Goal: Task Accomplishment & Management: Manage account settings

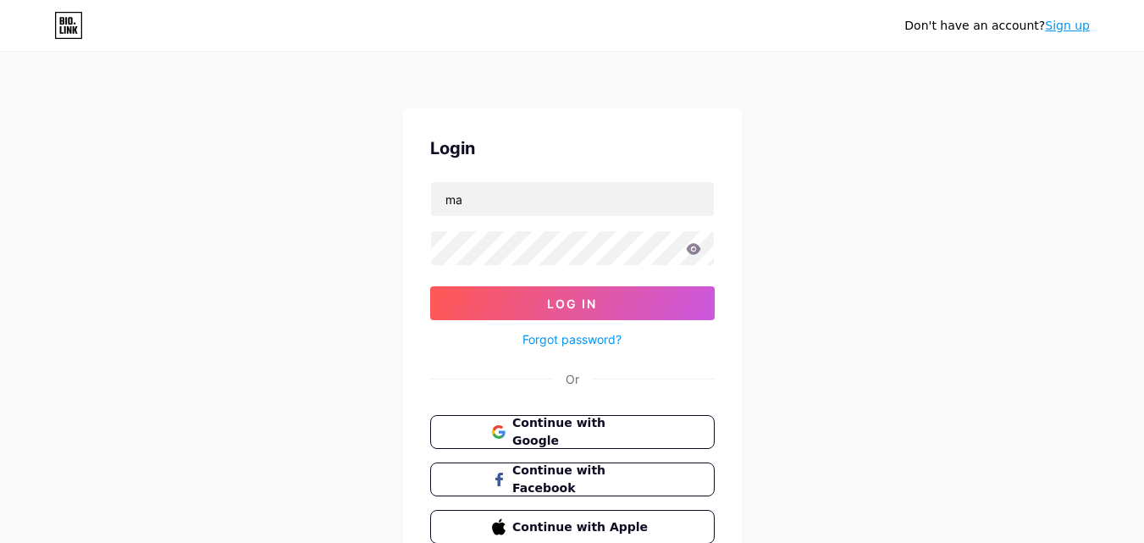
type input "[EMAIL_ADDRESS][DOMAIN_NAME]"
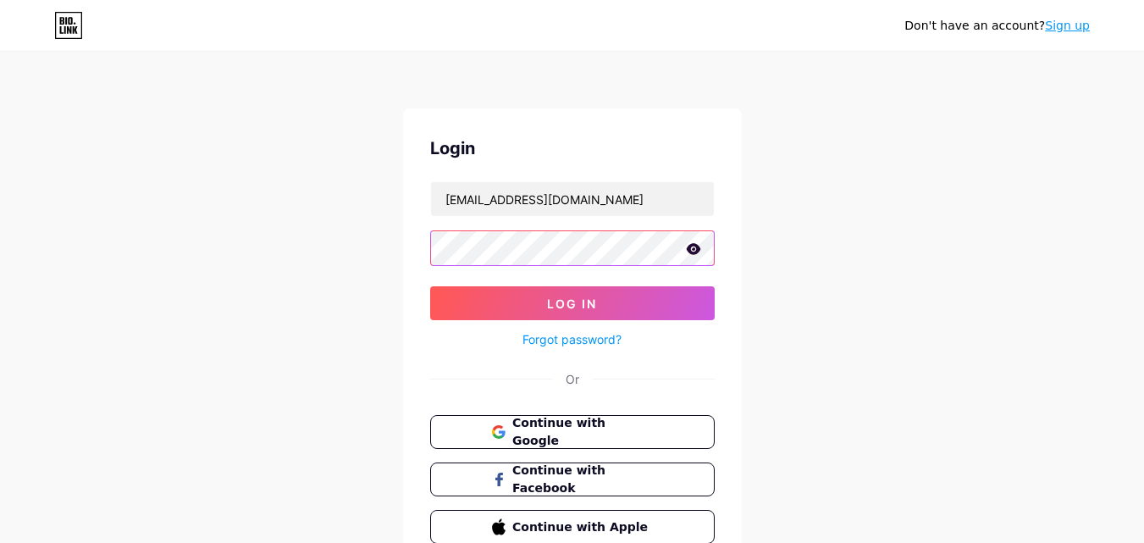
click at [430, 286] on button "Log In" at bounding box center [572, 303] width 285 height 34
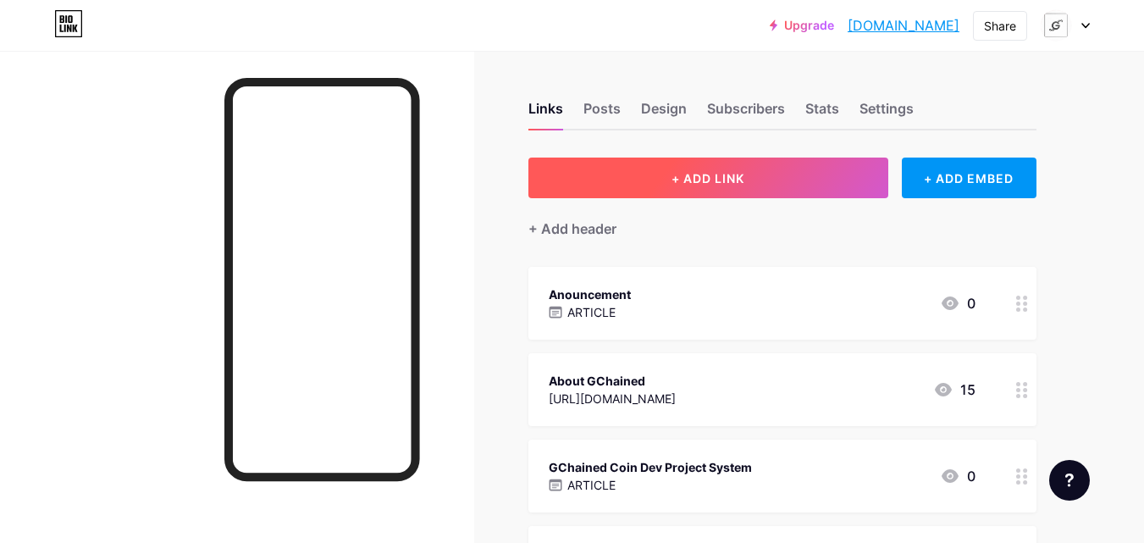
click at [657, 183] on button "+ ADD LINK" at bounding box center [709, 178] width 360 height 41
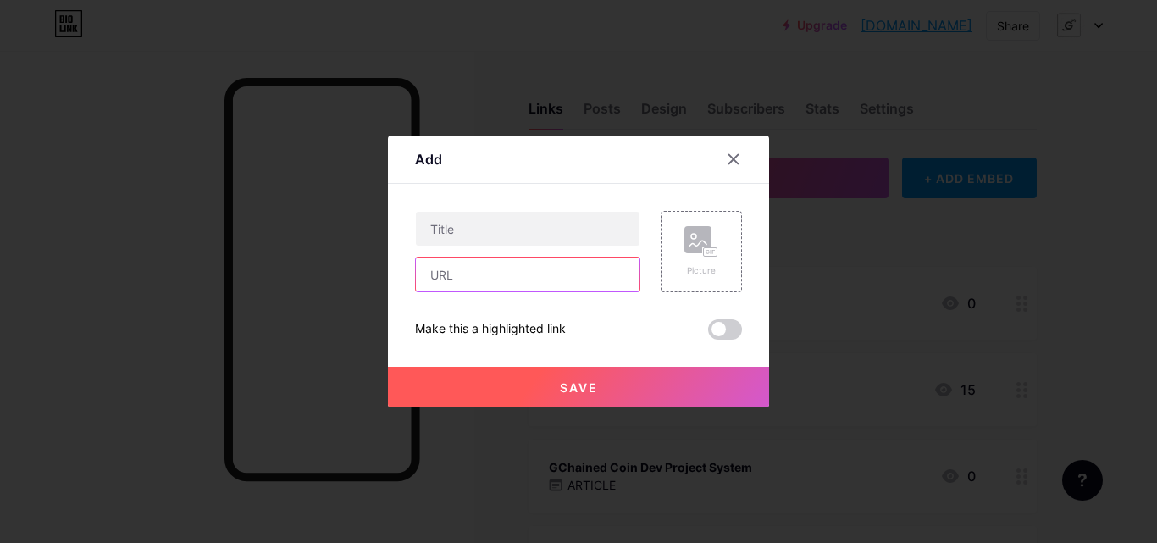
click at [502, 281] on input "text" at bounding box center [528, 275] width 224 height 34
paste input "[URL][DOMAIN_NAME]"
type input "[URL][DOMAIN_NAME]"
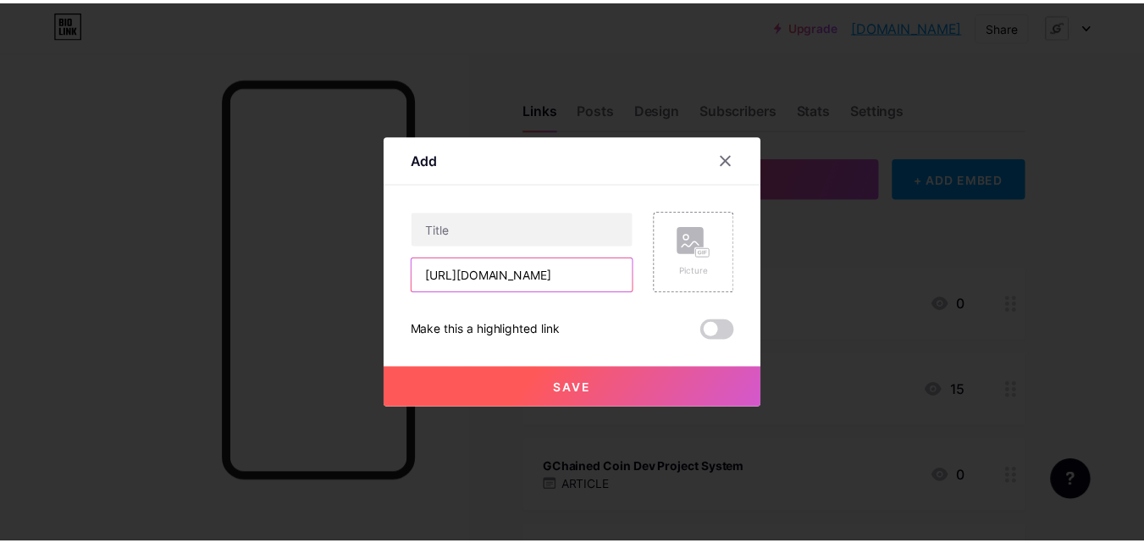
scroll to position [0, 0]
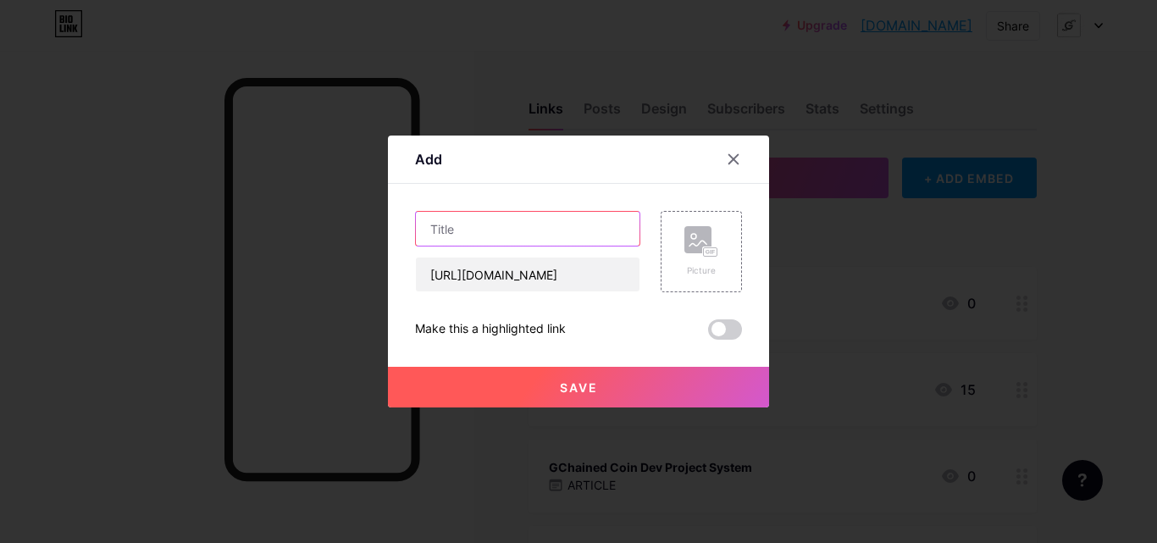
click at [474, 234] on input "text" at bounding box center [528, 229] width 224 height 34
paste input "GChained"
type input "GChained zOne Coin Wallet"
click at [568, 388] on span "Save" at bounding box center [579, 387] width 38 height 14
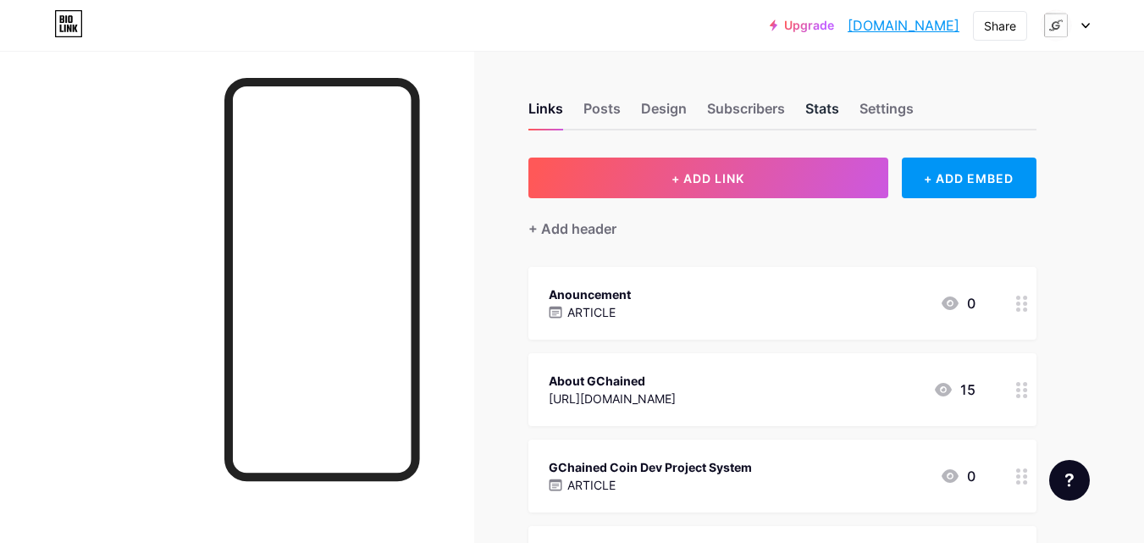
click at [823, 109] on div "Stats" at bounding box center [823, 113] width 34 height 30
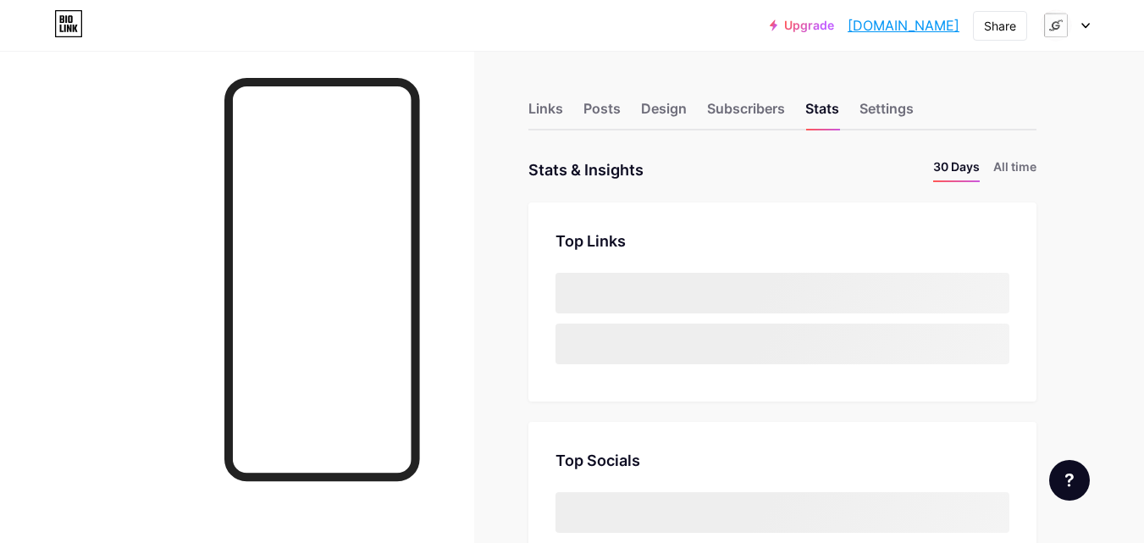
click at [1089, 25] on icon at bounding box center [1086, 26] width 8 height 6
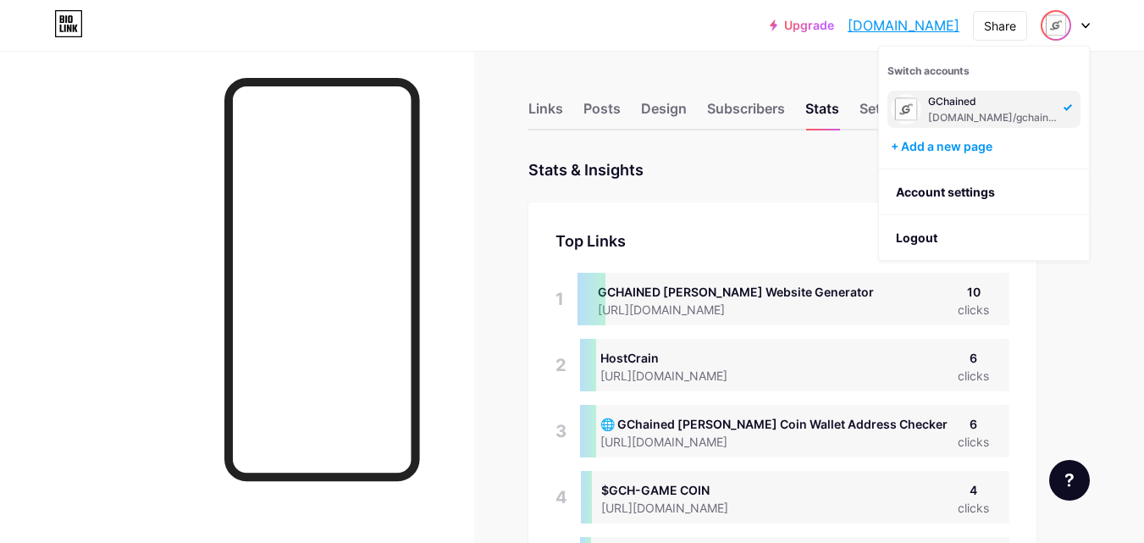
click at [961, 228] on li "Logout" at bounding box center [984, 238] width 210 height 46
